Goal: Task Accomplishment & Management: Manage account settings

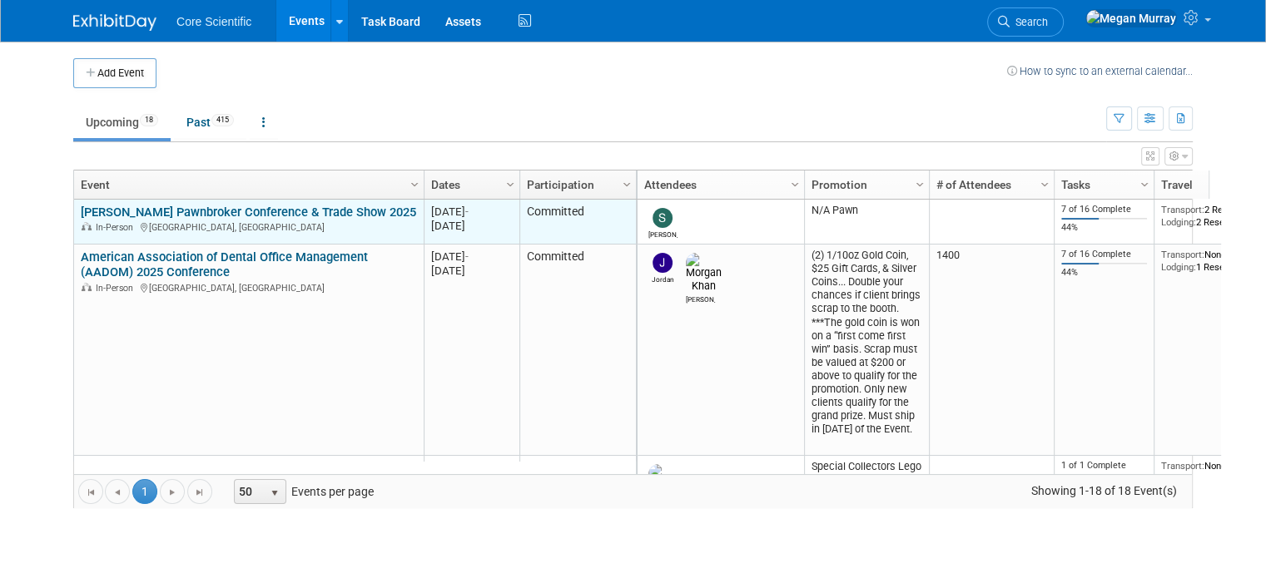
click at [123, 209] on link "[PERSON_NAME] Pawnbroker Conference & Trade Show 2025" at bounding box center [248, 212] width 335 height 15
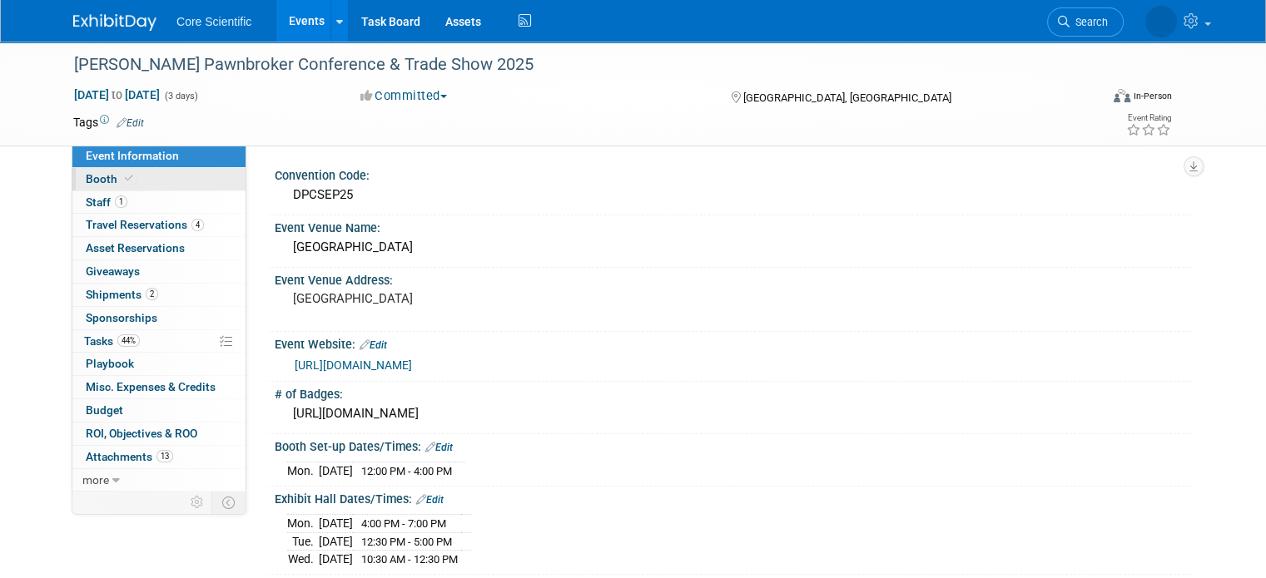
click at [139, 183] on link "Booth" at bounding box center [158, 179] width 173 height 22
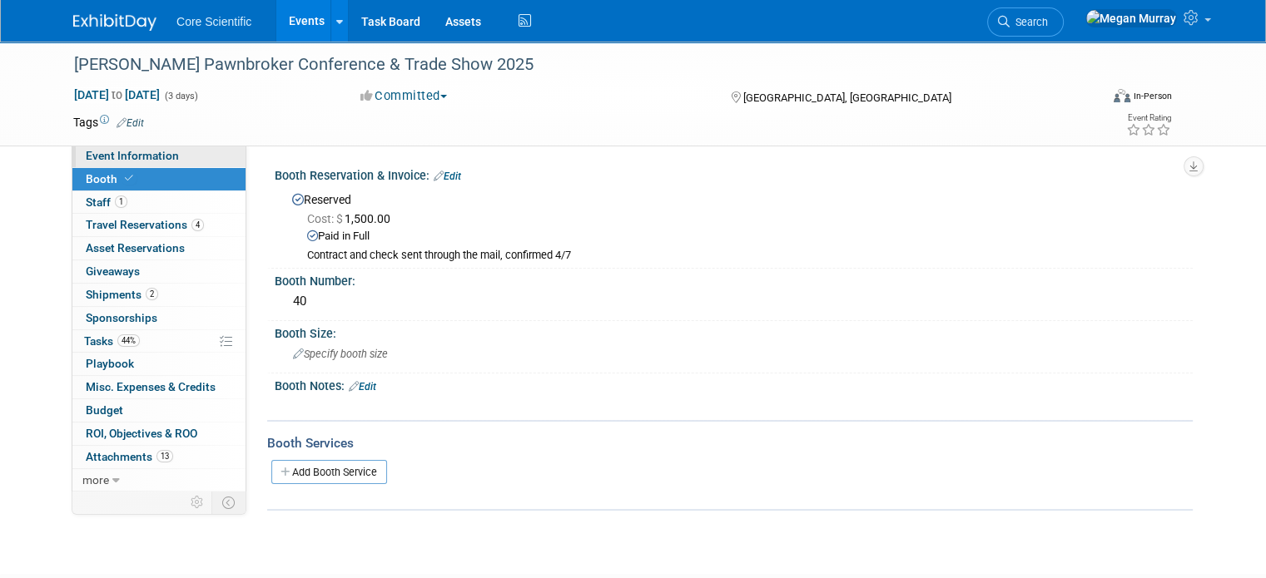
click at [142, 157] on span "Event Information" at bounding box center [132, 155] width 93 height 13
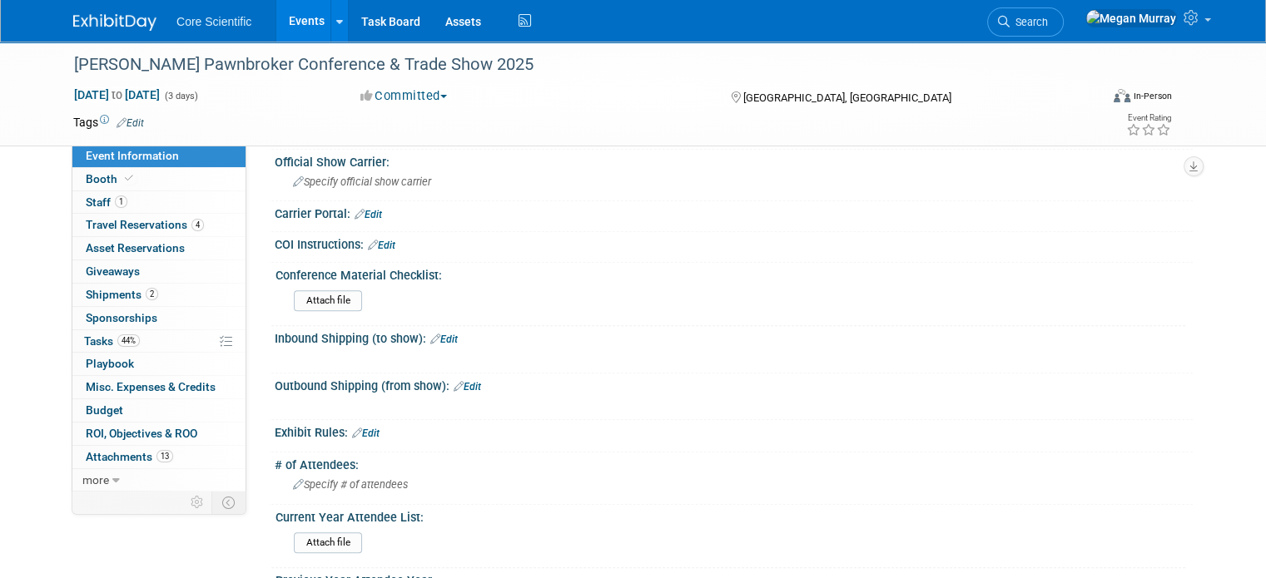
scroll to position [879, 0]
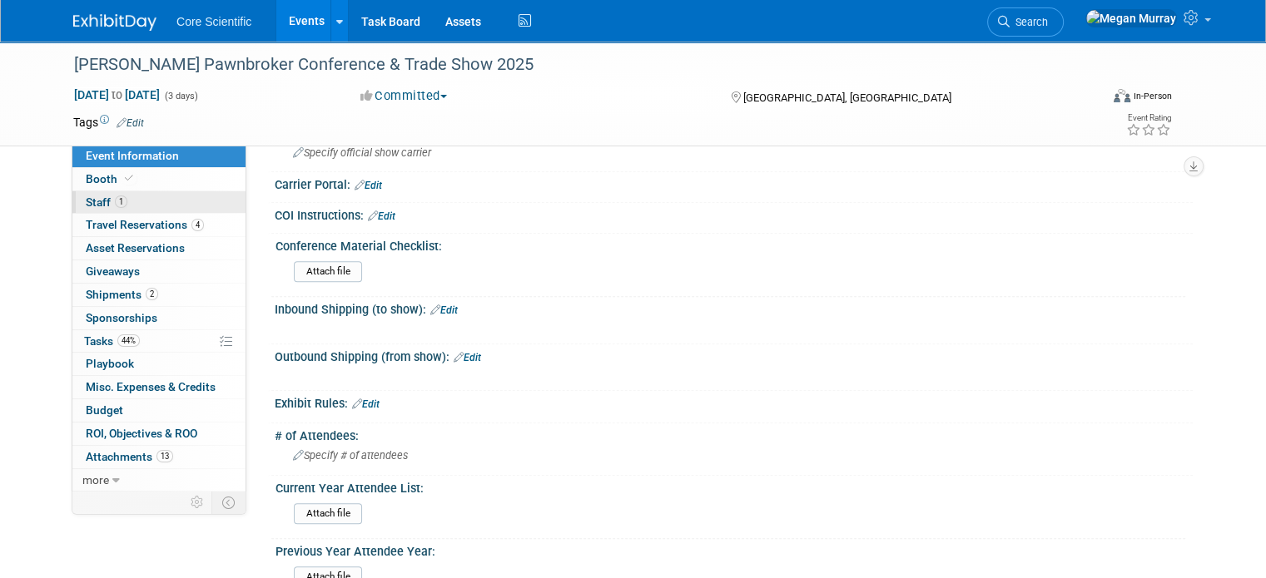
click at [165, 204] on link "1 Staff 1" at bounding box center [158, 202] width 173 height 22
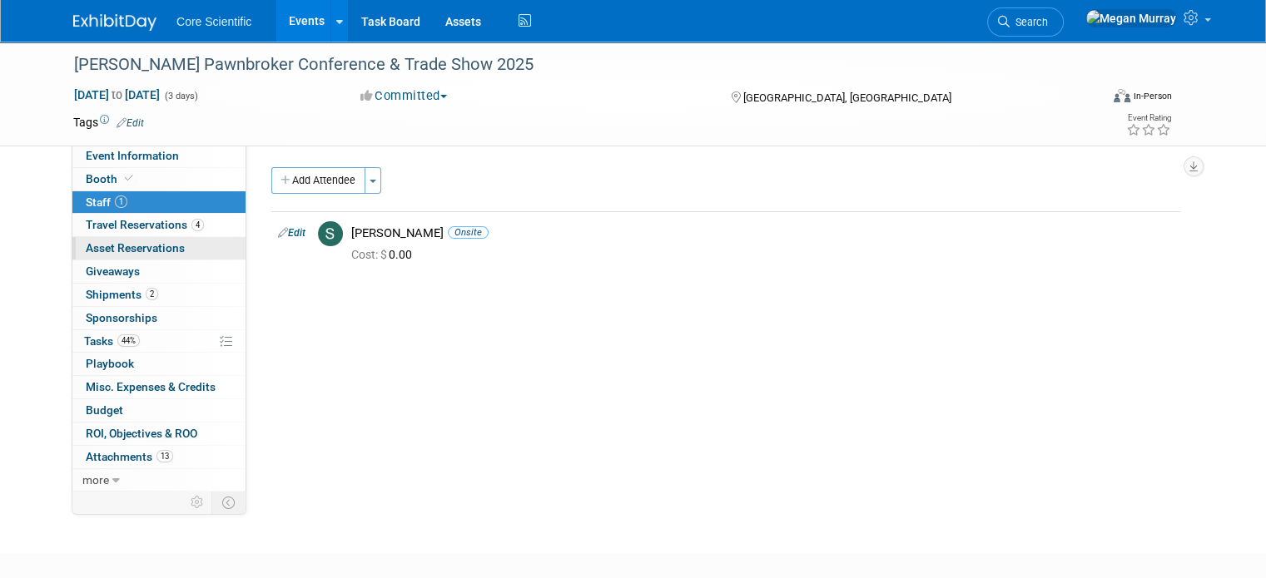
click at [130, 246] on span "Asset Reservations 0" at bounding box center [135, 247] width 99 height 13
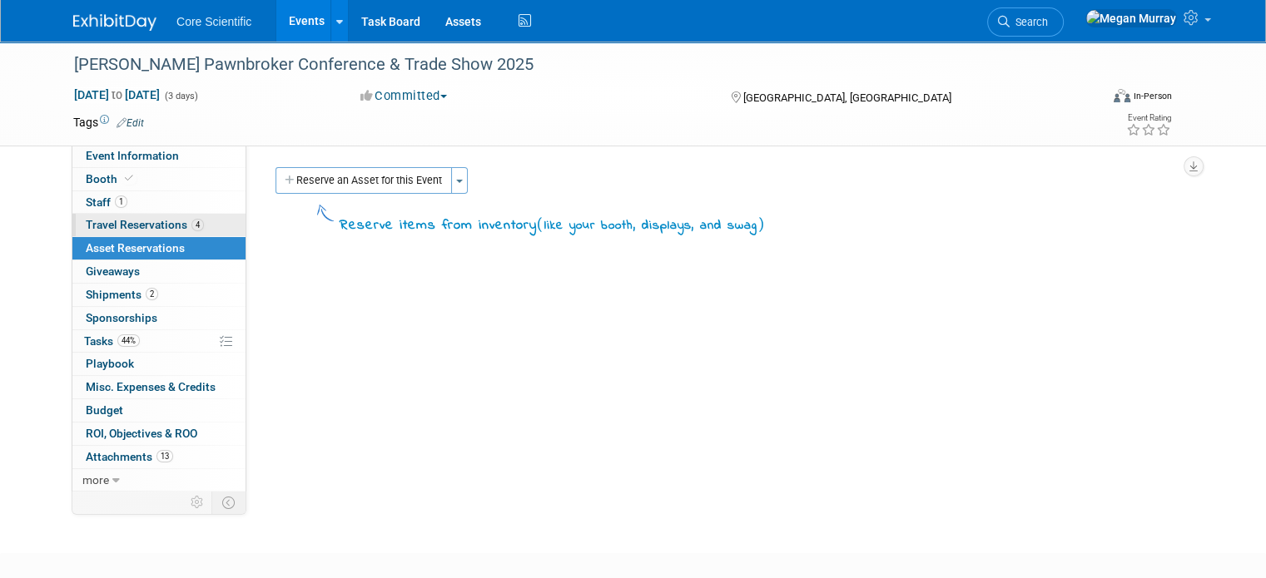
click at [130, 226] on span "Travel Reservations 4" at bounding box center [145, 224] width 118 height 13
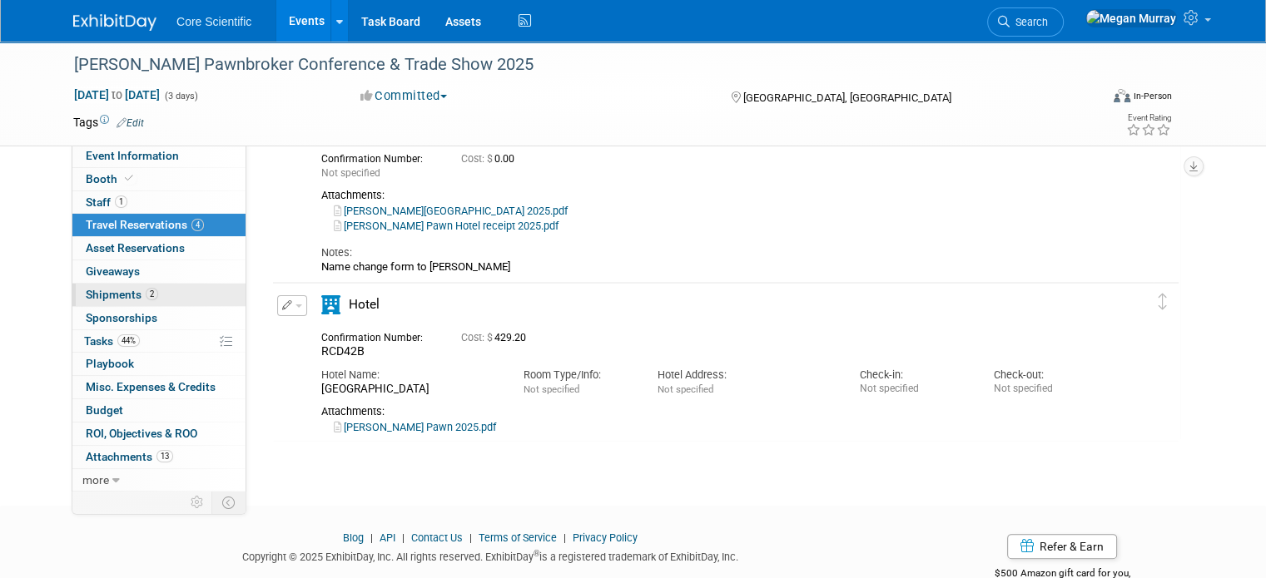
scroll to position [416, 0]
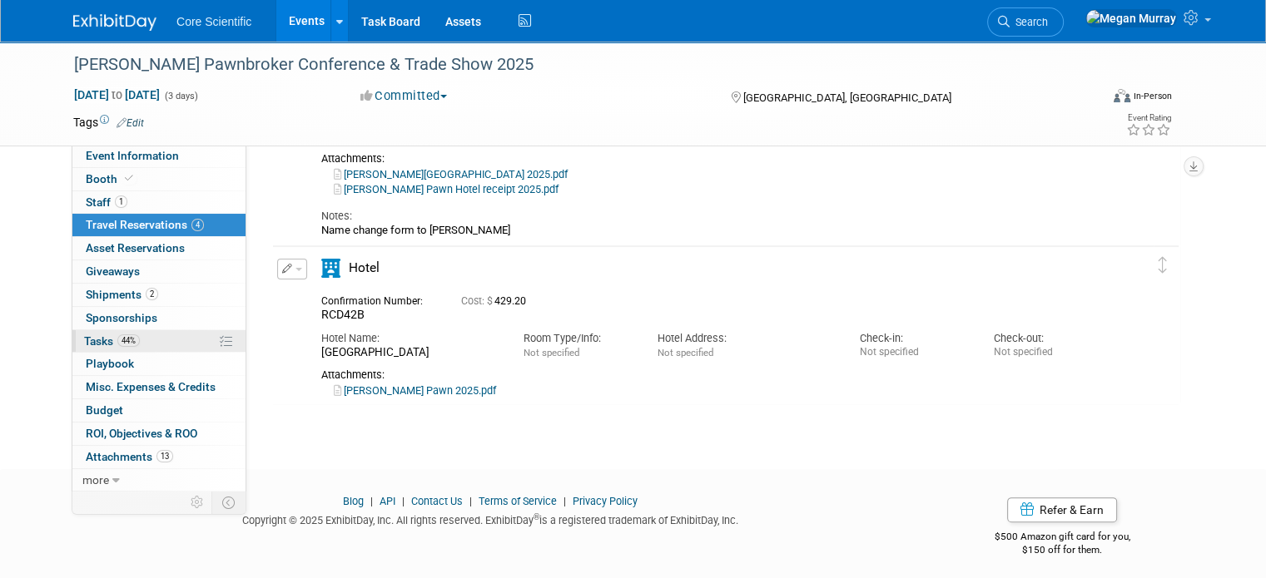
click at [130, 335] on link "44% Tasks 44%" at bounding box center [158, 341] width 173 height 22
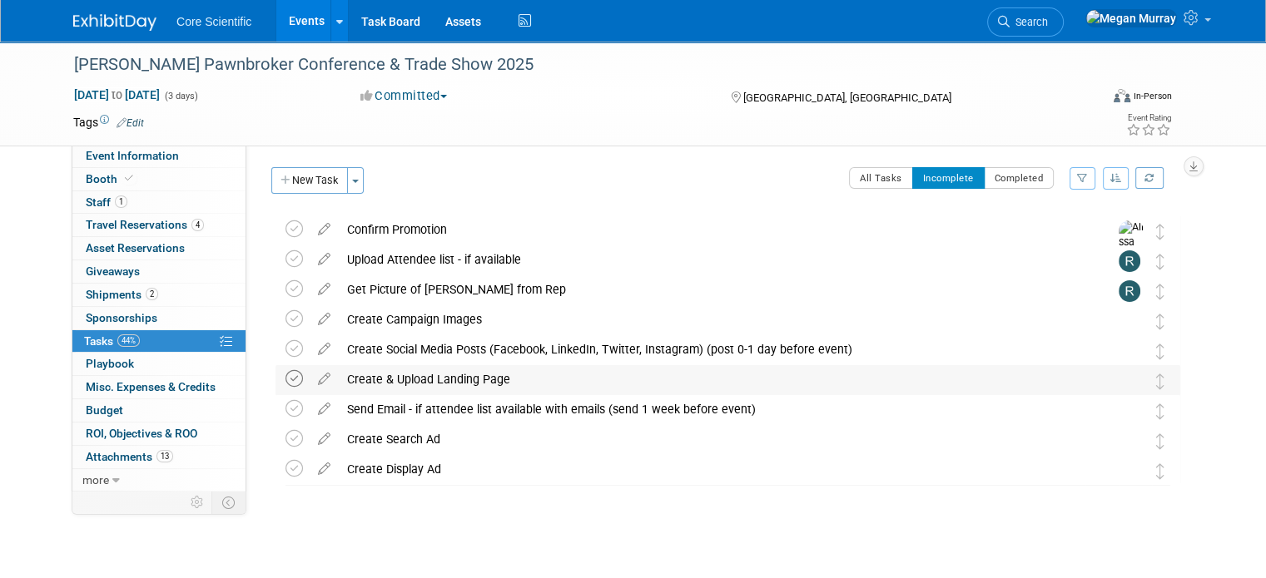
click at [285, 378] on icon at bounding box center [293, 378] width 17 height 17
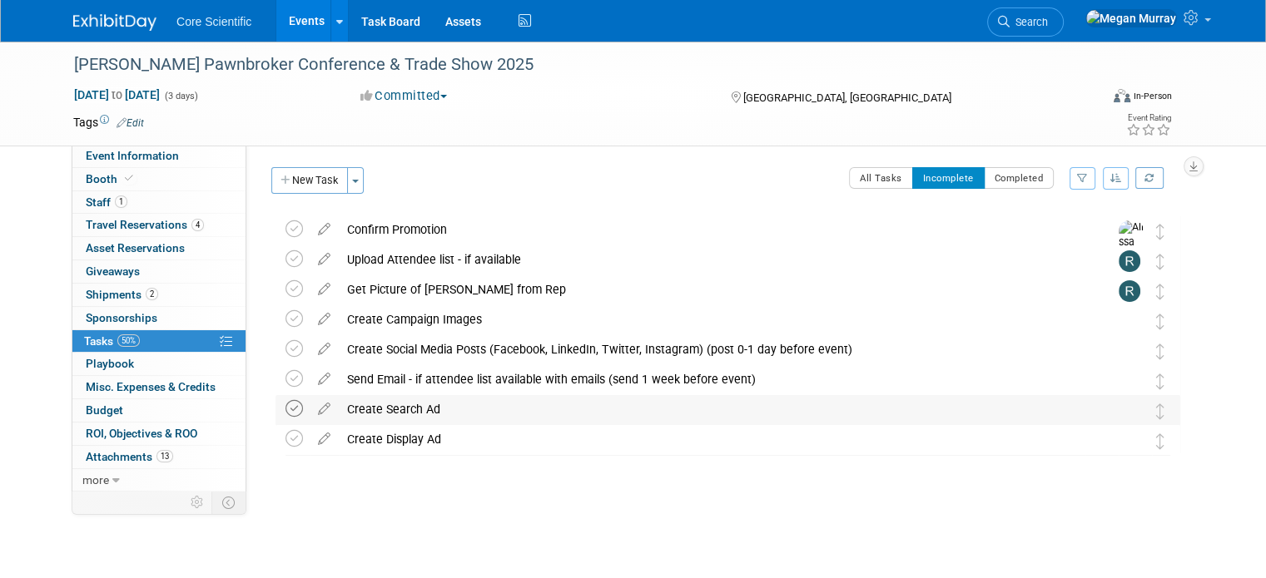
click at [285, 403] on icon at bounding box center [293, 408] width 17 height 17
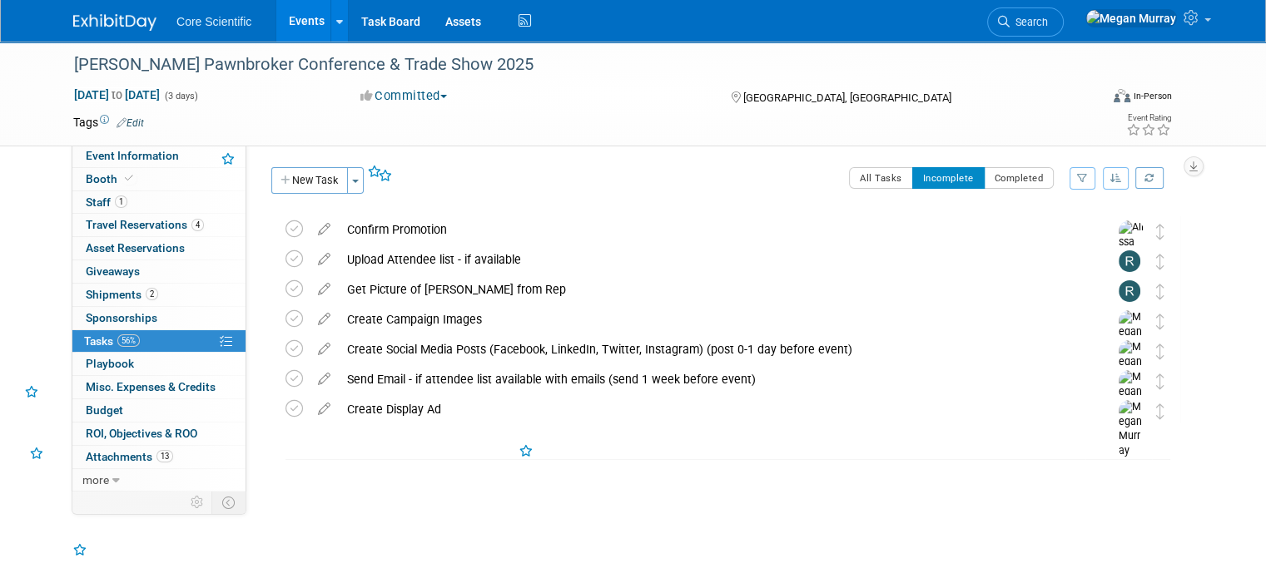
click at [285, 403] on icon at bounding box center [293, 408] width 17 height 17
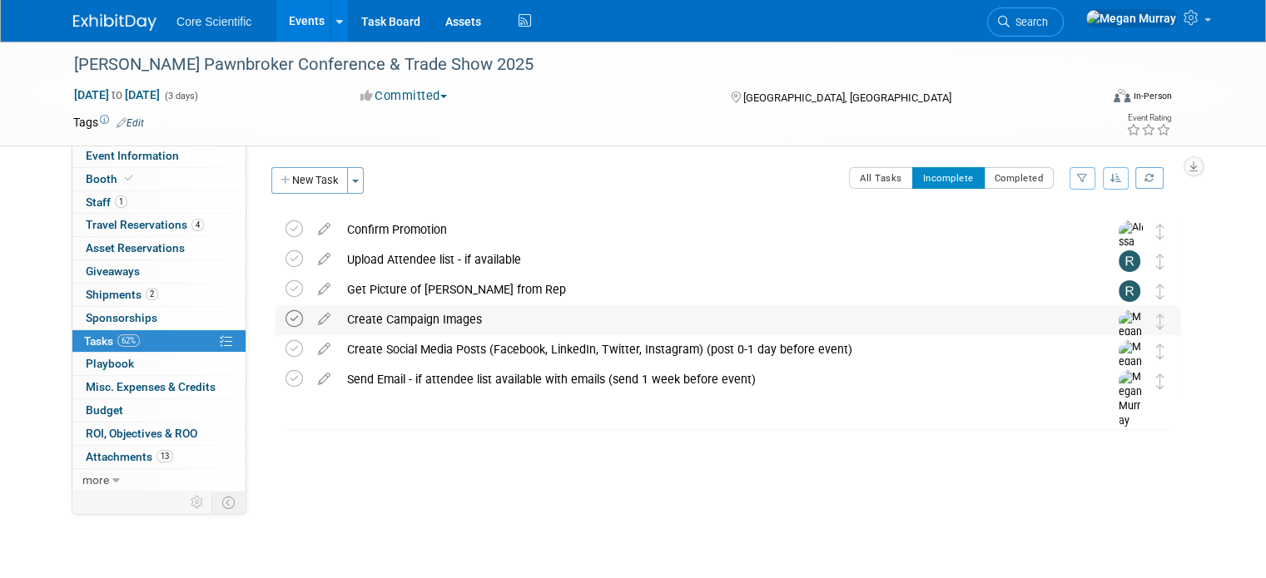
click at [285, 322] on icon at bounding box center [293, 318] width 17 height 17
